Goal: Information Seeking & Learning: Compare options

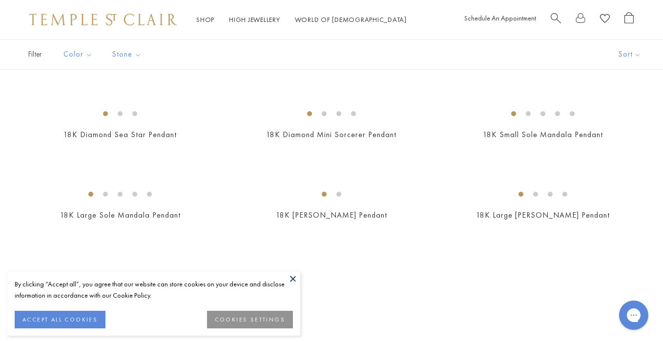
scroll to position [1567, 0]
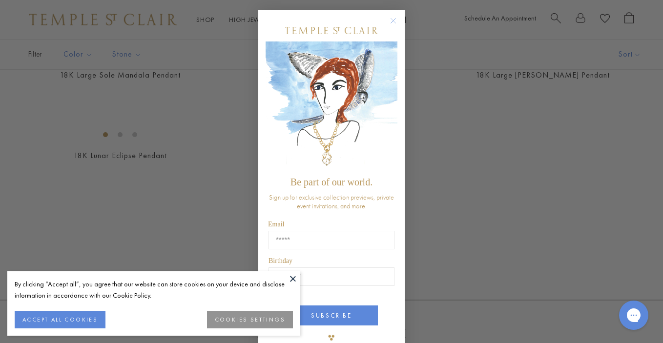
click at [395, 17] on circle "Close dialog" at bounding box center [394, 21] width 12 height 12
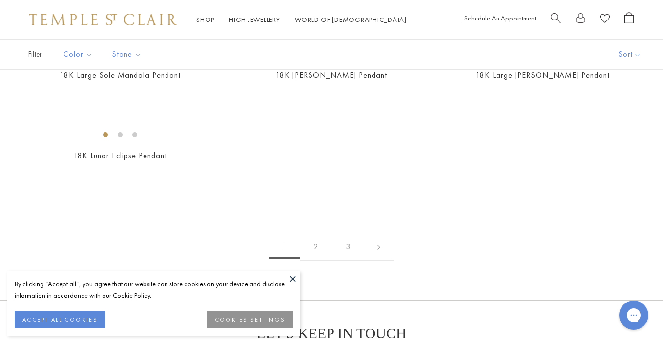
click at [235, 315] on button "COOKIES SETTINGS" at bounding box center [250, 320] width 86 height 18
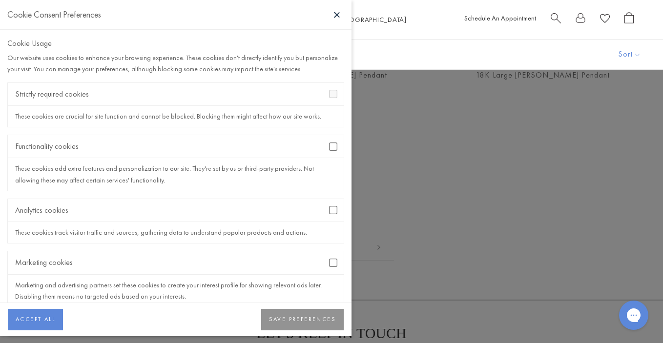
scroll to position [17, 0]
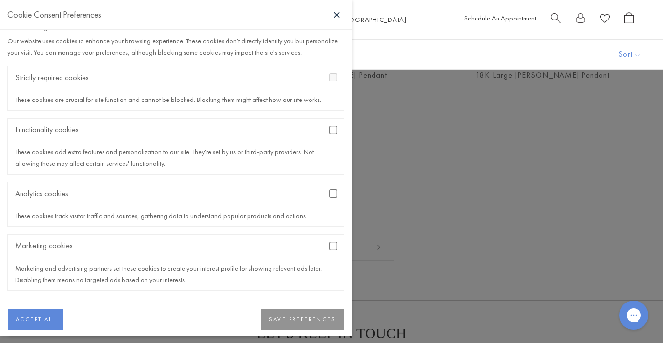
click at [293, 320] on button "SAVE PREFERENCES" at bounding box center [302, 319] width 83 height 21
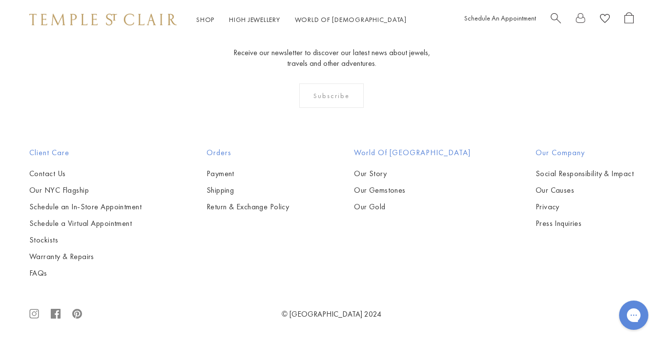
scroll to position [2363, 0]
click at [0, 0] on img at bounding box center [0, 0] width 0 height 0
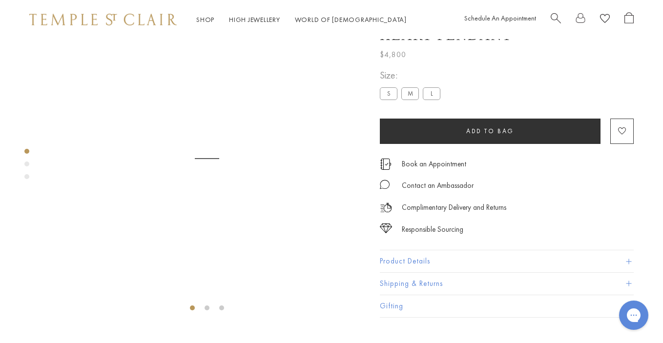
scroll to position [39, 0]
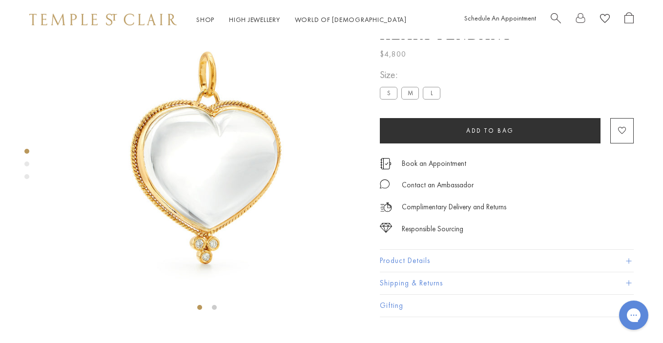
click at [429, 100] on label "L" at bounding box center [432, 93] width 18 height 12
click at [408, 100] on label "M" at bounding box center [410, 93] width 18 height 12
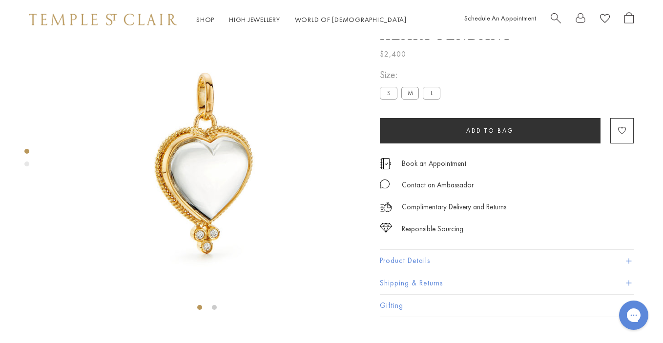
click at [386, 100] on label "S" at bounding box center [389, 93] width 18 height 12
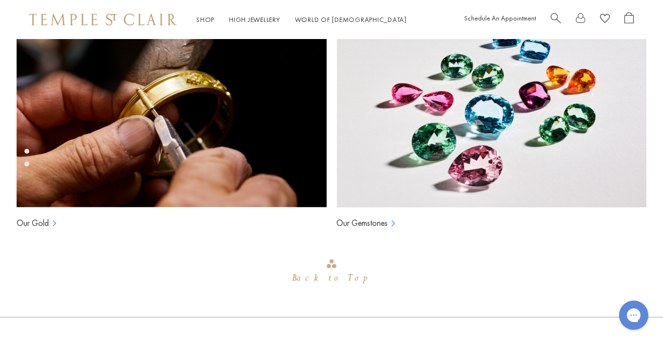
scroll to position [669, 0]
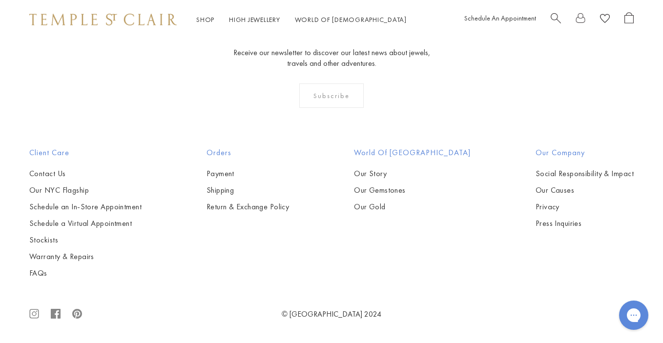
scroll to position [2682, 0]
click at [0, 0] on img at bounding box center [0, 0] width 0 height 0
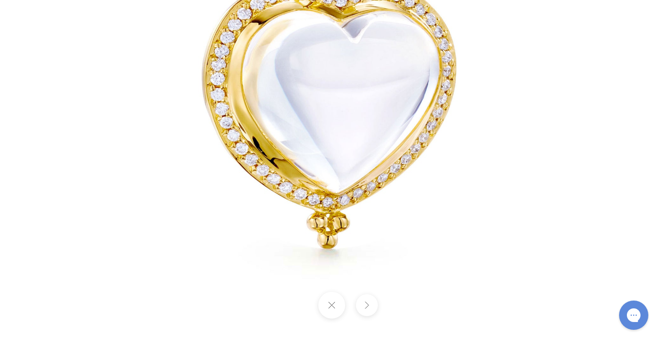
click at [367, 307] on button at bounding box center [367, 305] width 22 height 22
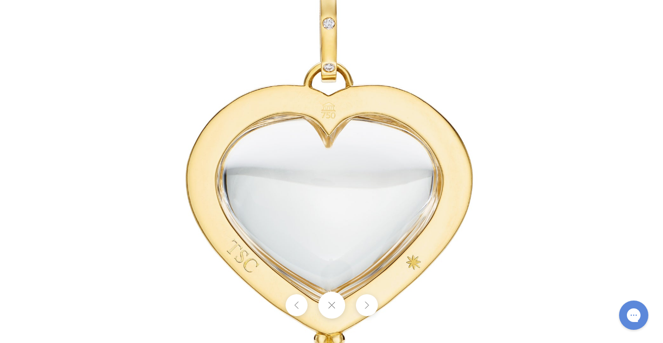
click at [367, 307] on button at bounding box center [367, 305] width 22 height 22
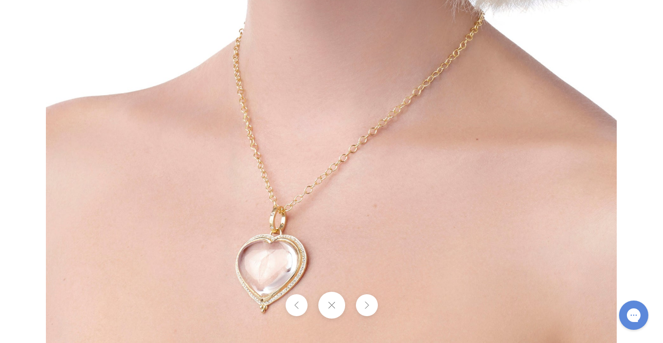
click at [335, 304] on button at bounding box center [331, 305] width 27 height 27
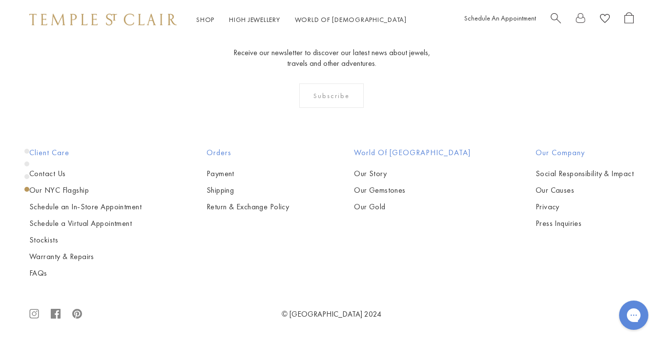
click at [26, 175] on div "Product gallery navigation" at bounding box center [26, 176] width 5 height 5
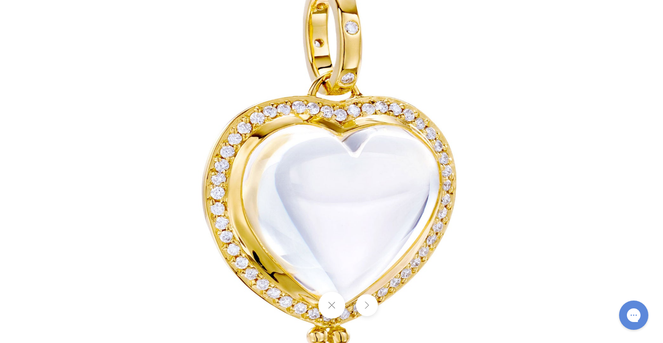
click at [363, 306] on button at bounding box center [367, 305] width 22 height 22
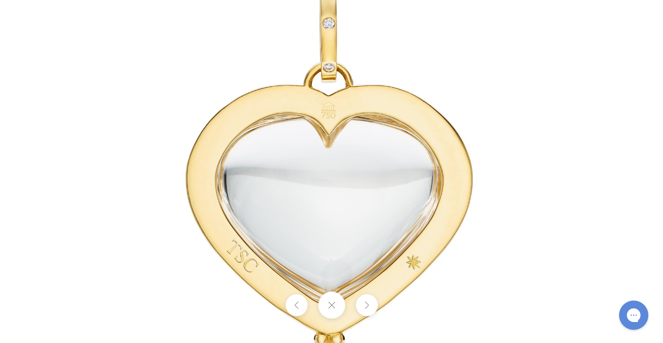
click at [363, 306] on button at bounding box center [367, 305] width 22 height 22
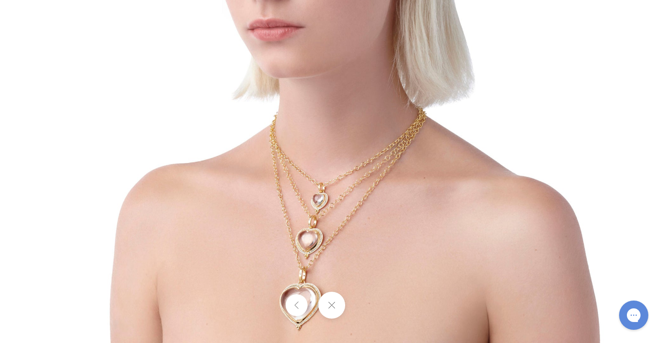
click at [357, 284] on img at bounding box center [331, 57] width 571 height 571
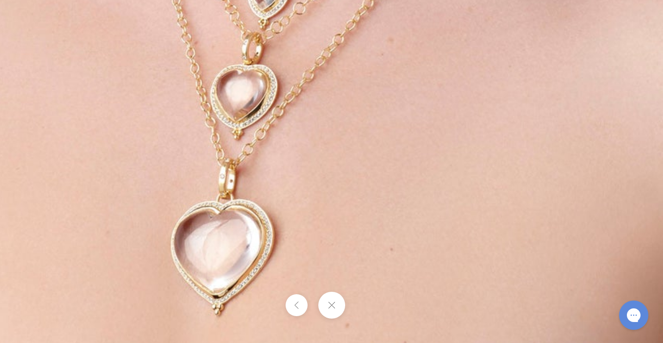
drag, startPoint x: 357, startPoint y: 283, endPoint x: 362, endPoint y: 190, distance: 93.4
click at [330, 314] on button at bounding box center [331, 305] width 27 height 27
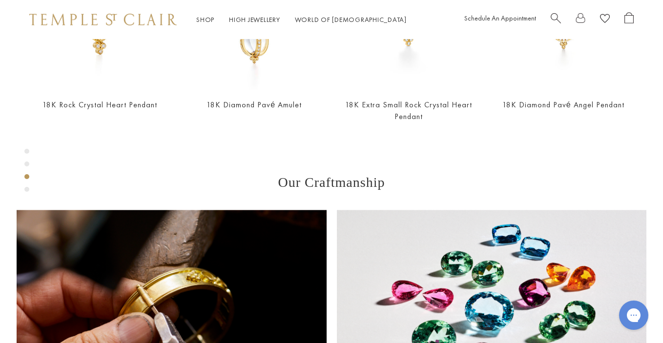
scroll to position [424, 0]
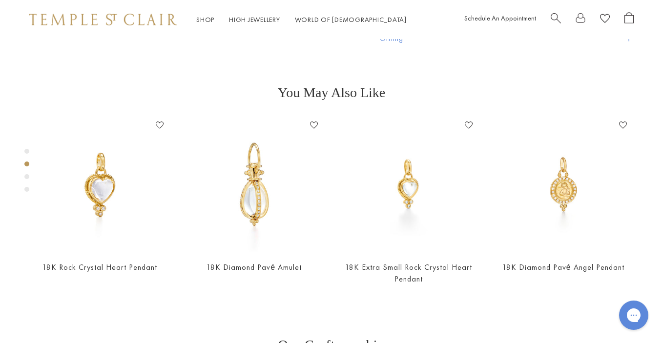
scroll to position [0, 0]
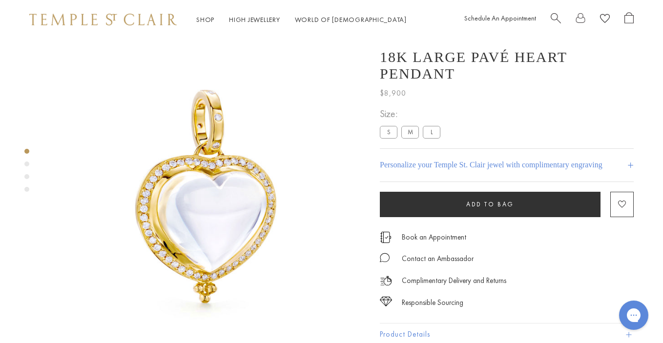
click at [213, 218] on img at bounding box center [207, 197] width 316 height 316
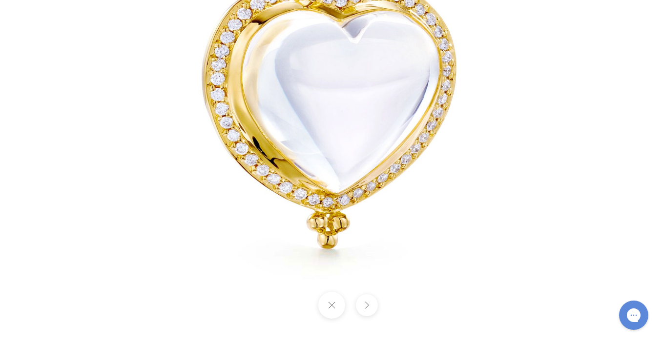
click at [367, 306] on button at bounding box center [367, 305] width 22 height 22
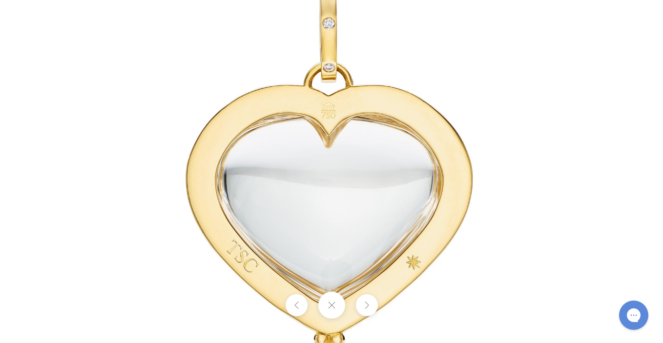
click at [367, 306] on button at bounding box center [367, 305] width 22 height 22
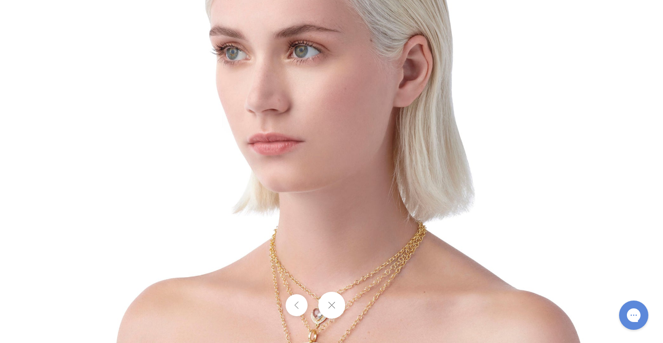
click at [295, 308] on button at bounding box center [296, 305] width 22 height 22
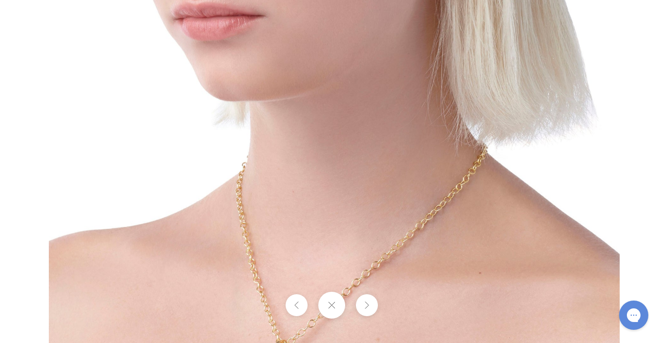
drag, startPoint x: 306, startPoint y: 268, endPoint x: 486, endPoint y: 27, distance: 300.4
click at [0, 0] on div at bounding box center [331, 171] width 663 height 343
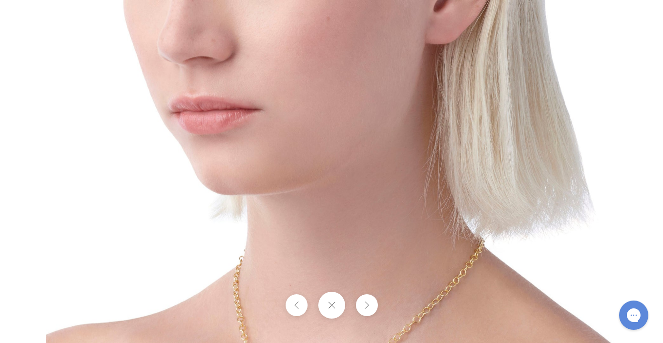
click at [332, 306] on button at bounding box center [331, 305] width 27 height 27
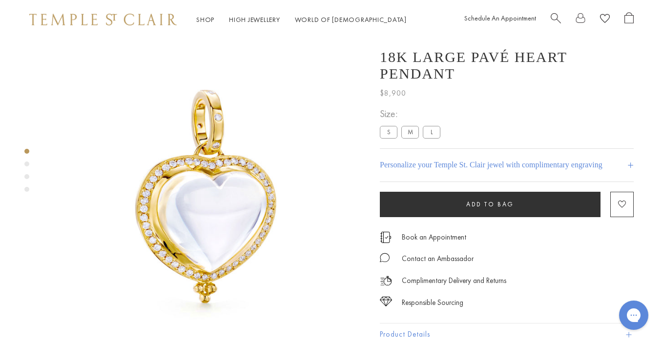
click at [407, 139] on label "M" at bounding box center [410, 132] width 18 height 12
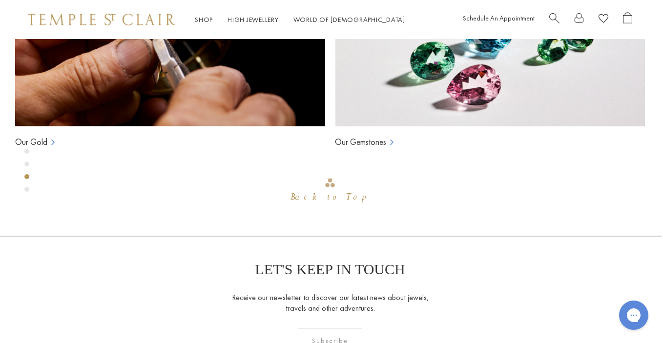
scroll to position [734, 1]
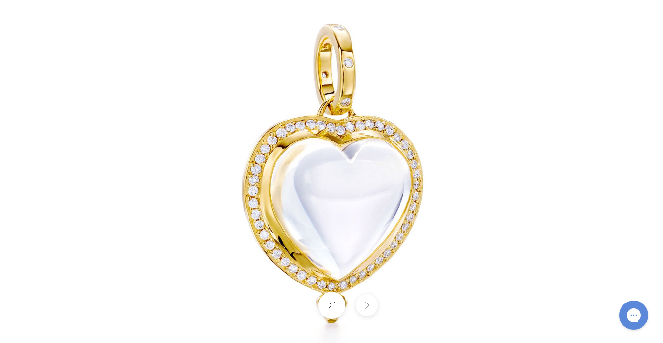
click at [365, 307] on button at bounding box center [367, 305] width 22 height 22
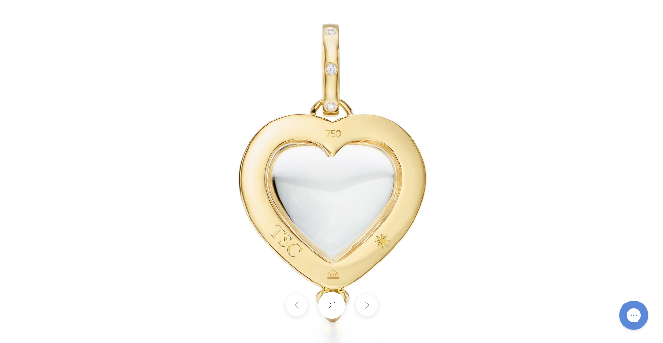
click at [365, 307] on button at bounding box center [367, 305] width 22 height 22
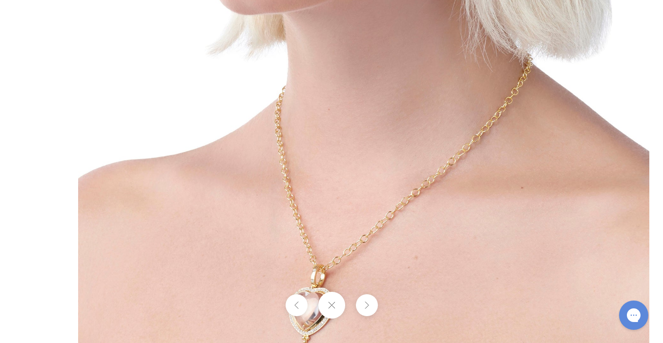
drag, startPoint x: 304, startPoint y: 231, endPoint x: 490, endPoint y: 1, distance: 296.2
click at [0, 0] on div at bounding box center [331, 171] width 663 height 343
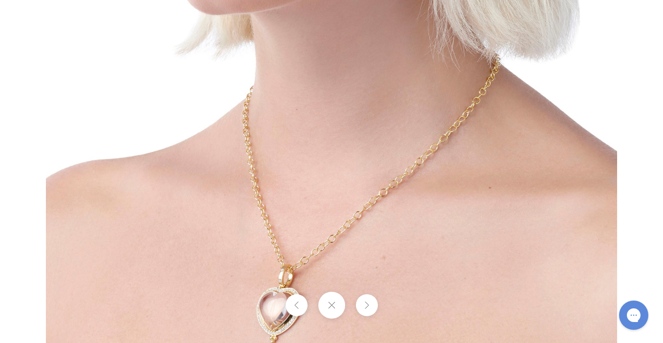
click at [331, 305] on button at bounding box center [331, 305] width 27 height 27
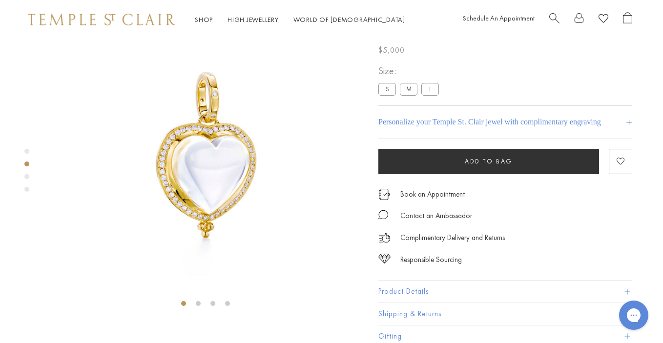
scroll to position [0, 1]
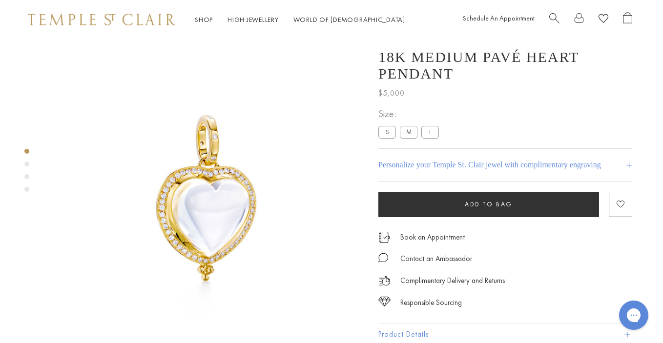
scroll to position [1039, 0]
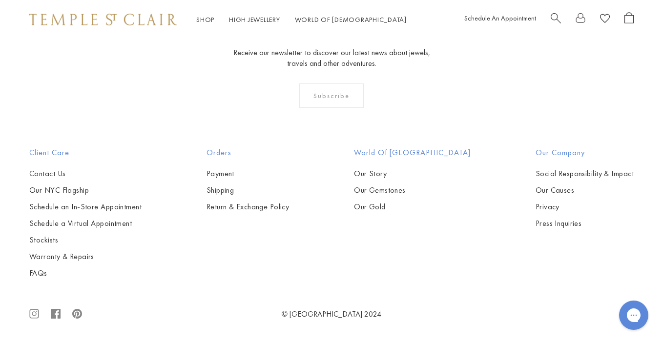
scroll to position [2900, 0]
click at [553, 18] on span "Search" at bounding box center [556, 17] width 10 height 10
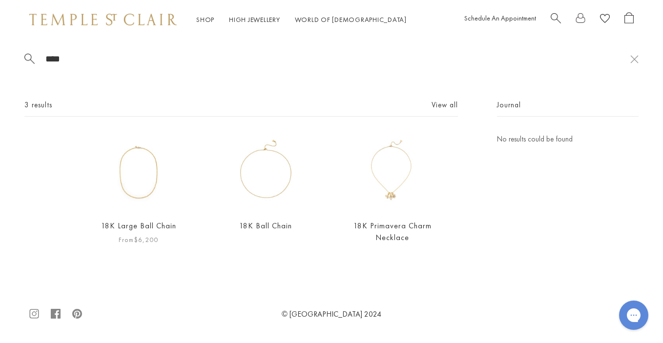
type input "****"
click at [137, 179] on img at bounding box center [139, 172] width 78 height 78
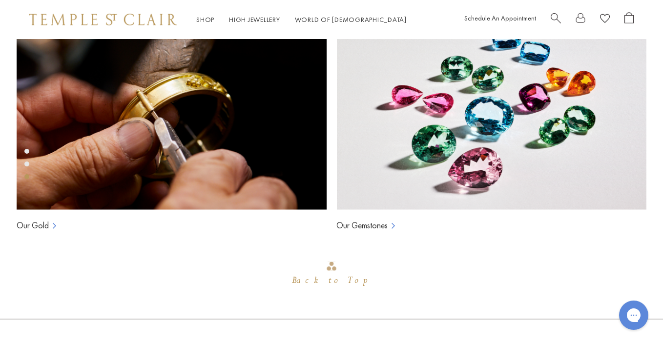
scroll to position [677, 0]
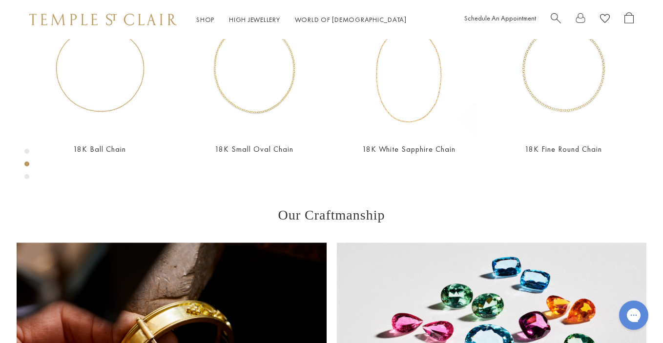
scroll to position [422, 0]
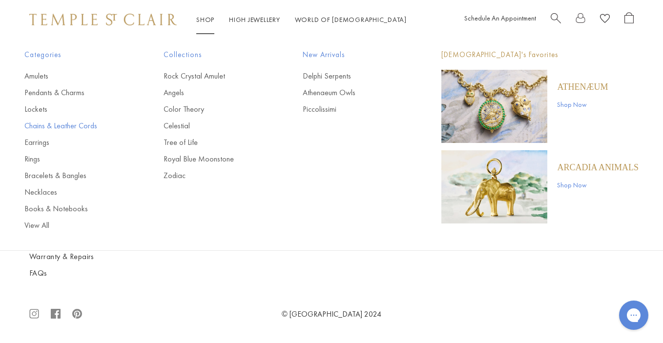
click at [39, 127] on link "Chains & Leather Cords" at bounding box center [74, 126] width 100 height 11
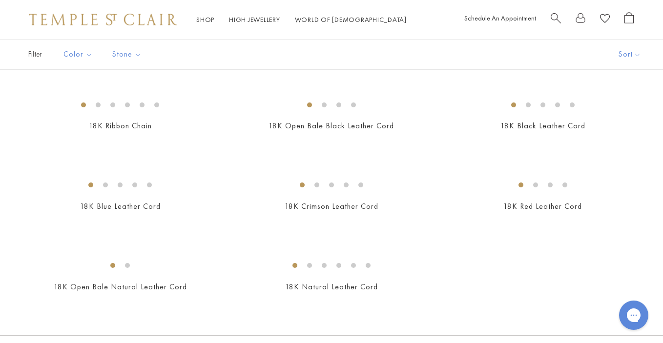
scroll to position [379, 0]
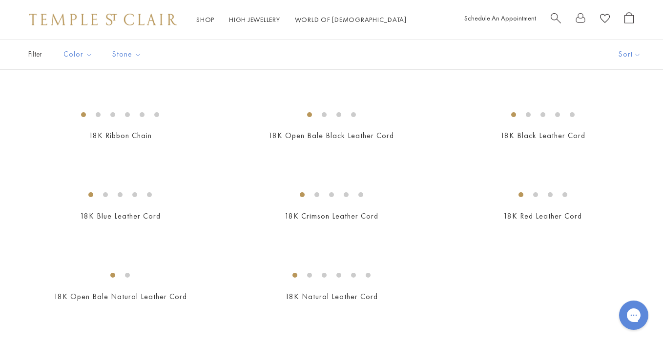
click at [0, 0] on img at bounding box center [0, 0] width 0 height 0
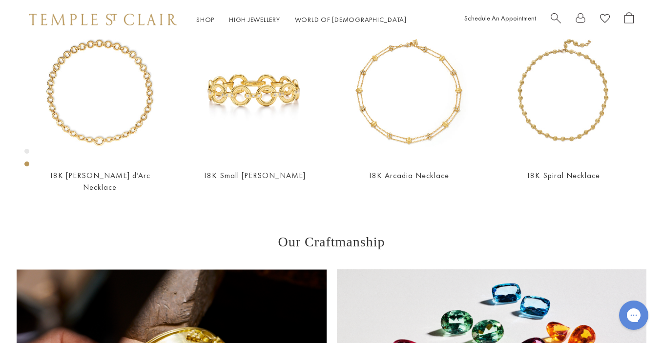
scroll to position [371, 0]
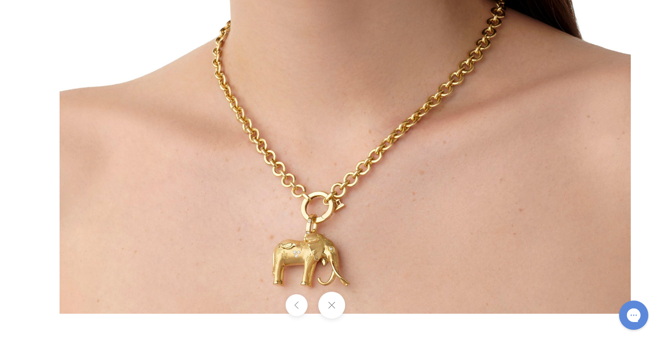
drag, startPoint x: 208, startPoint y: 201, endPoint x: 283, endPoint y: 67, distance: 153.7
click at [0, 0] on div at bounding box center [331, 171] width 663 height 343
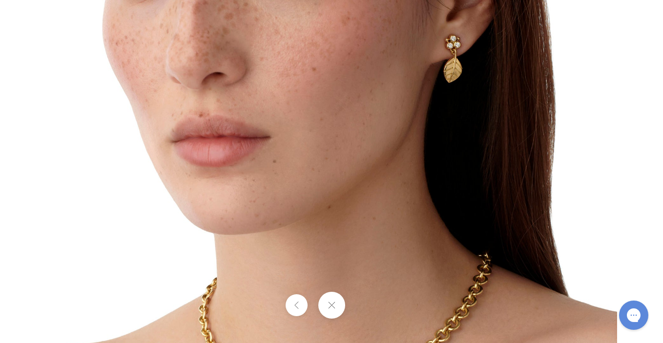
click at [332, 302] on button at bounding box center [331, 305] width 27 height 27
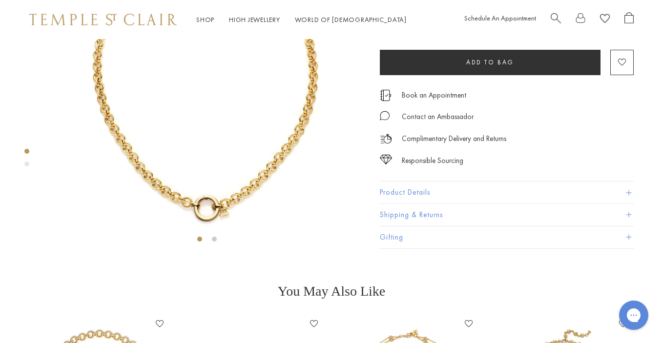
scroll to position [0, 0]
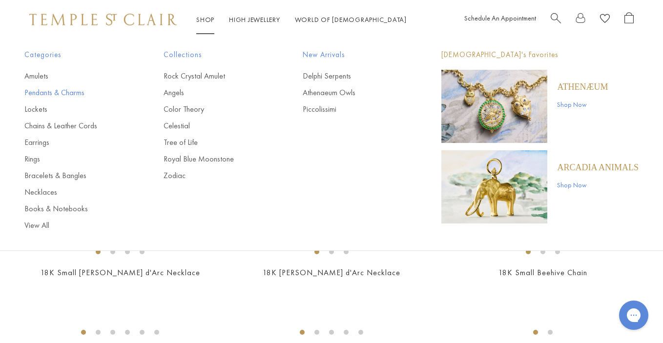
click at [48, 92] on link "Pendants & Charms" at bounding box center [74, 92] width 100 height 11
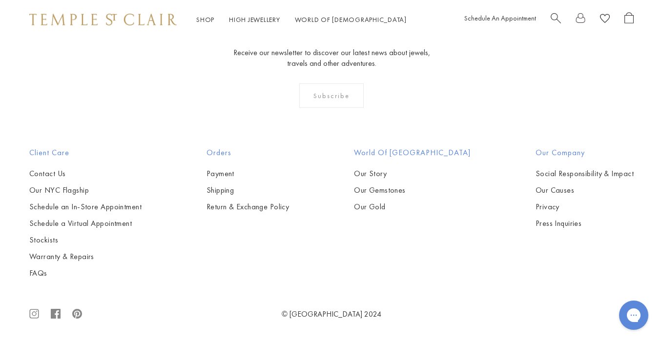
scroll to position [5014, 0]
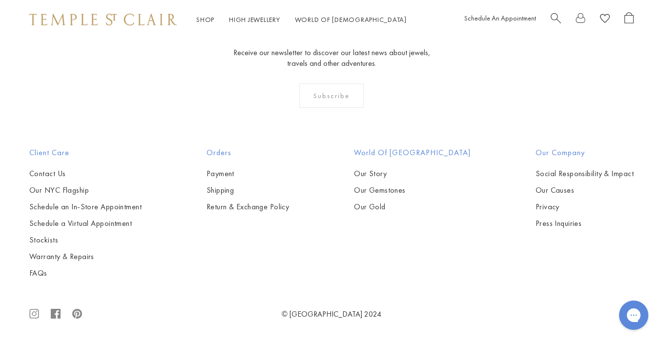
click at [0, 0] on img at bounding box center [0, 0] width 0 height 0
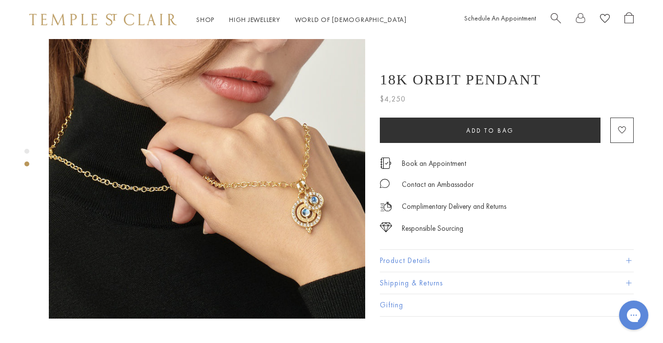
scroll to position [211, 0]
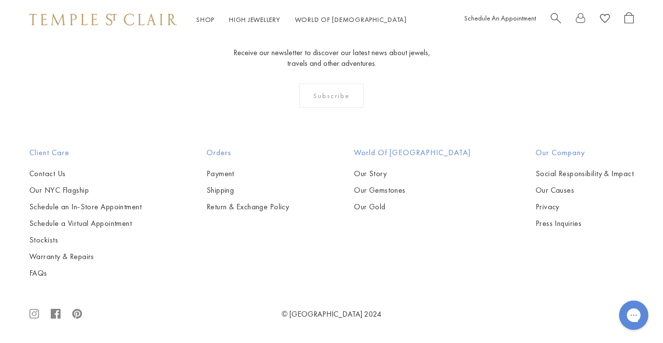
scroll to position [4678, 0]
click at [0, 0] on img at bounding box center [0, 0] width 0 height 0
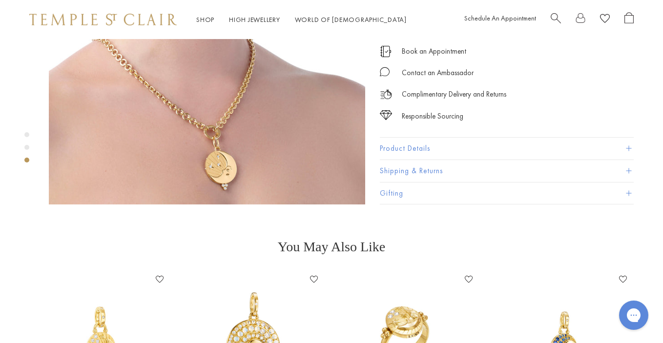
scroll to position [823, 0]
